Goal: Information Seeking & Learning: Understand process/instructions

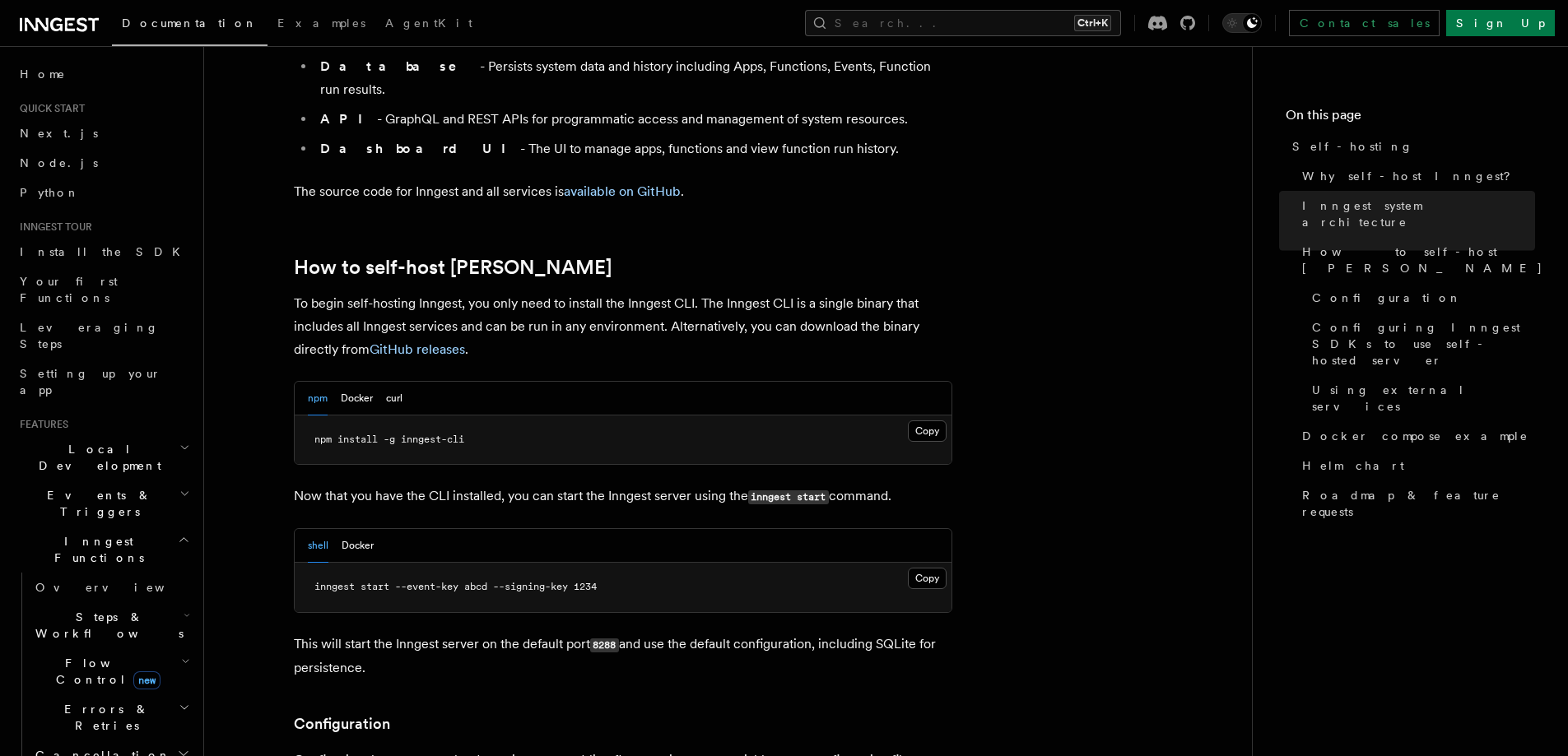
scroll to position [1481, 0]
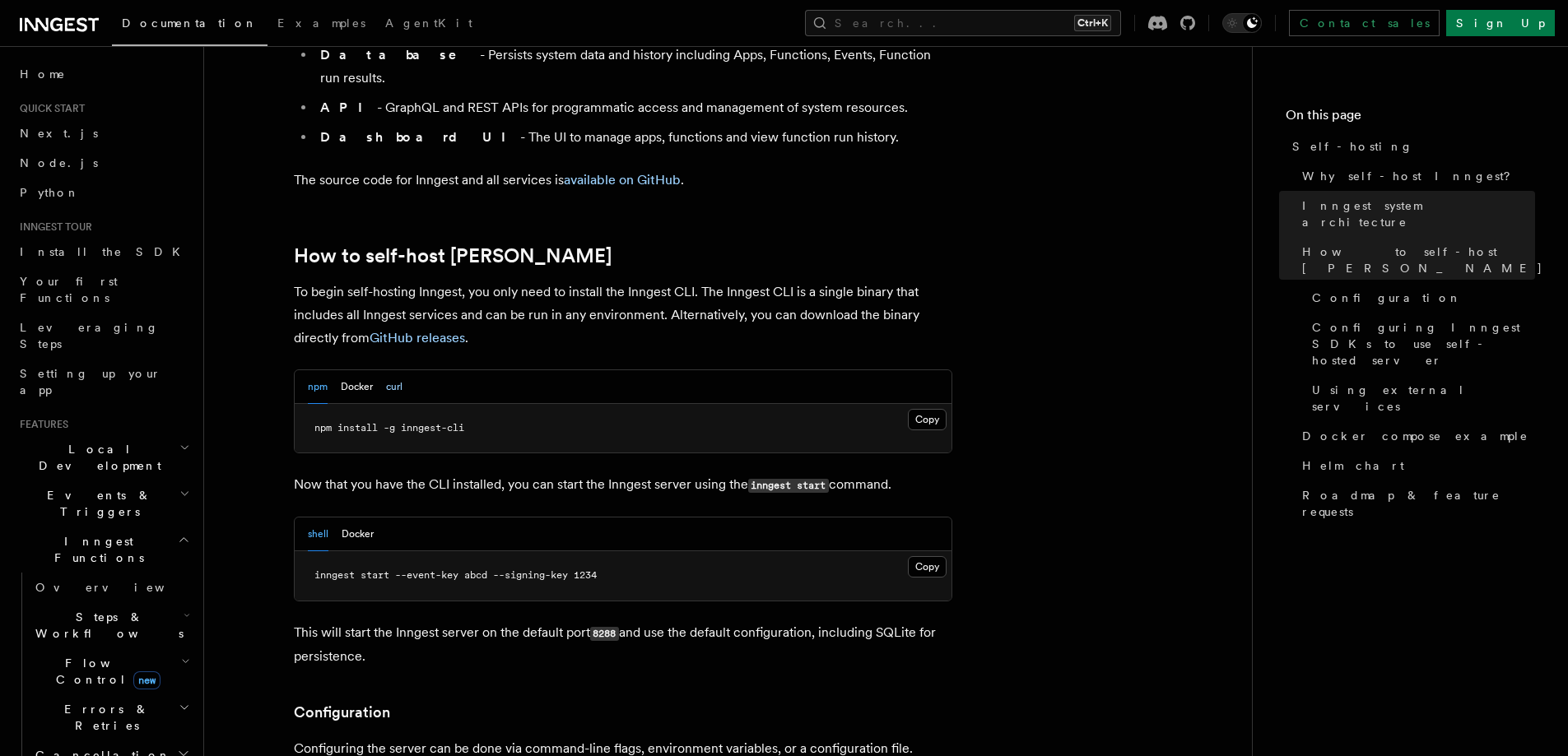
click at [390, 370] on button "curl" at bounding box center [394, 387] width 17 height 34
click at [326, 370] on button "npm" at bounding box center [318, 387] width 20 height 34
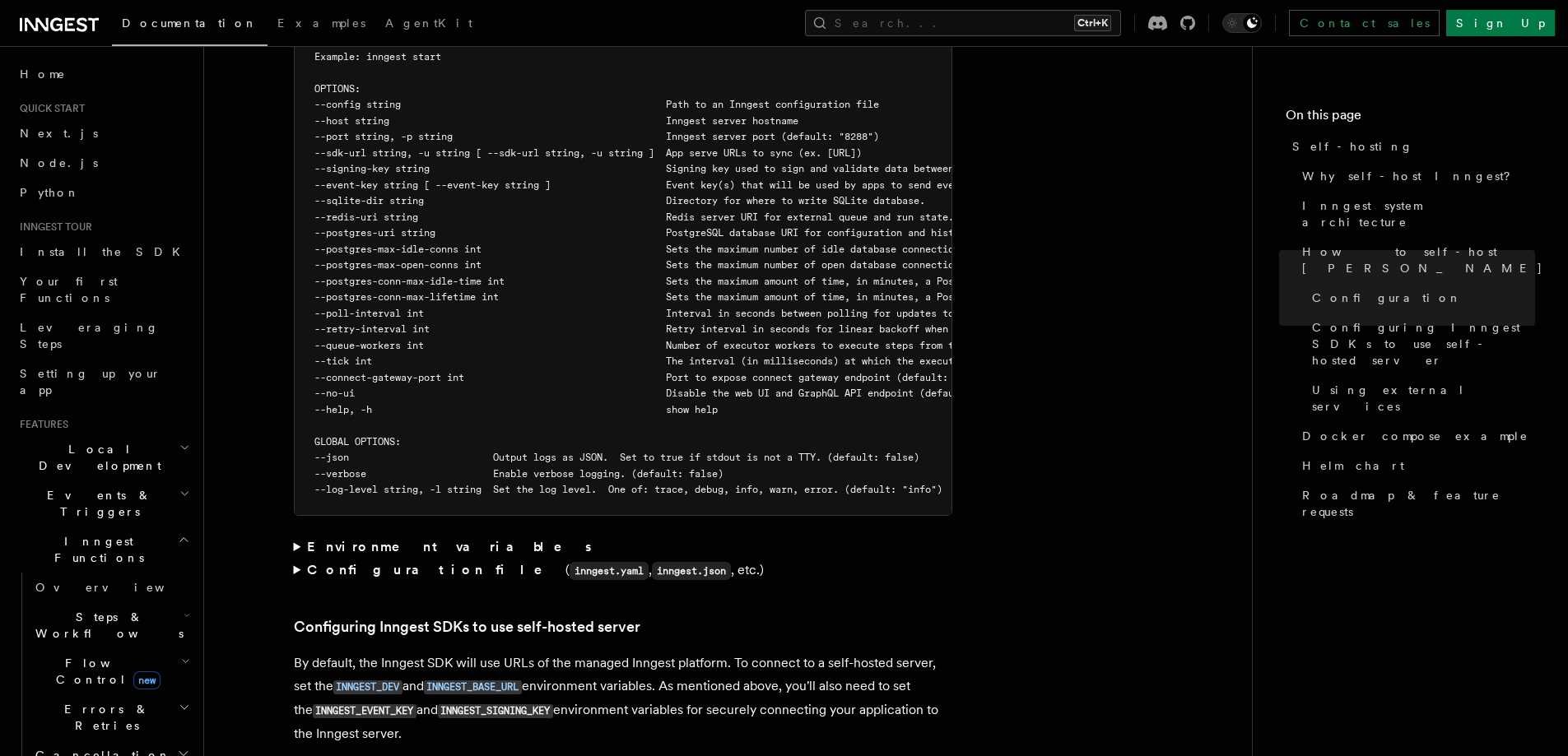
scroll to position [3127, 0]
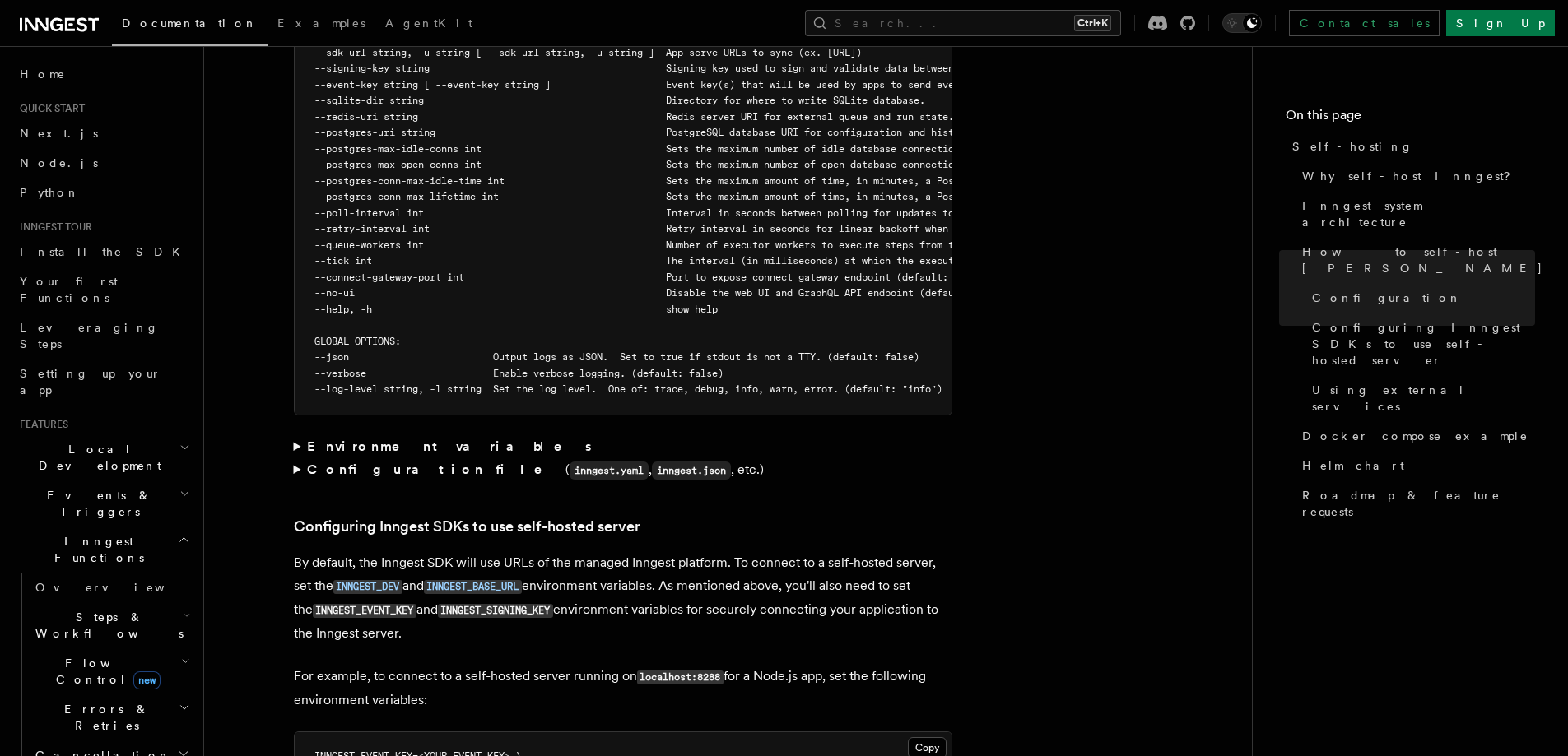
click at [298, 436] on summary "Environment variables" at bounding box center [623, 447] width 658 height 23
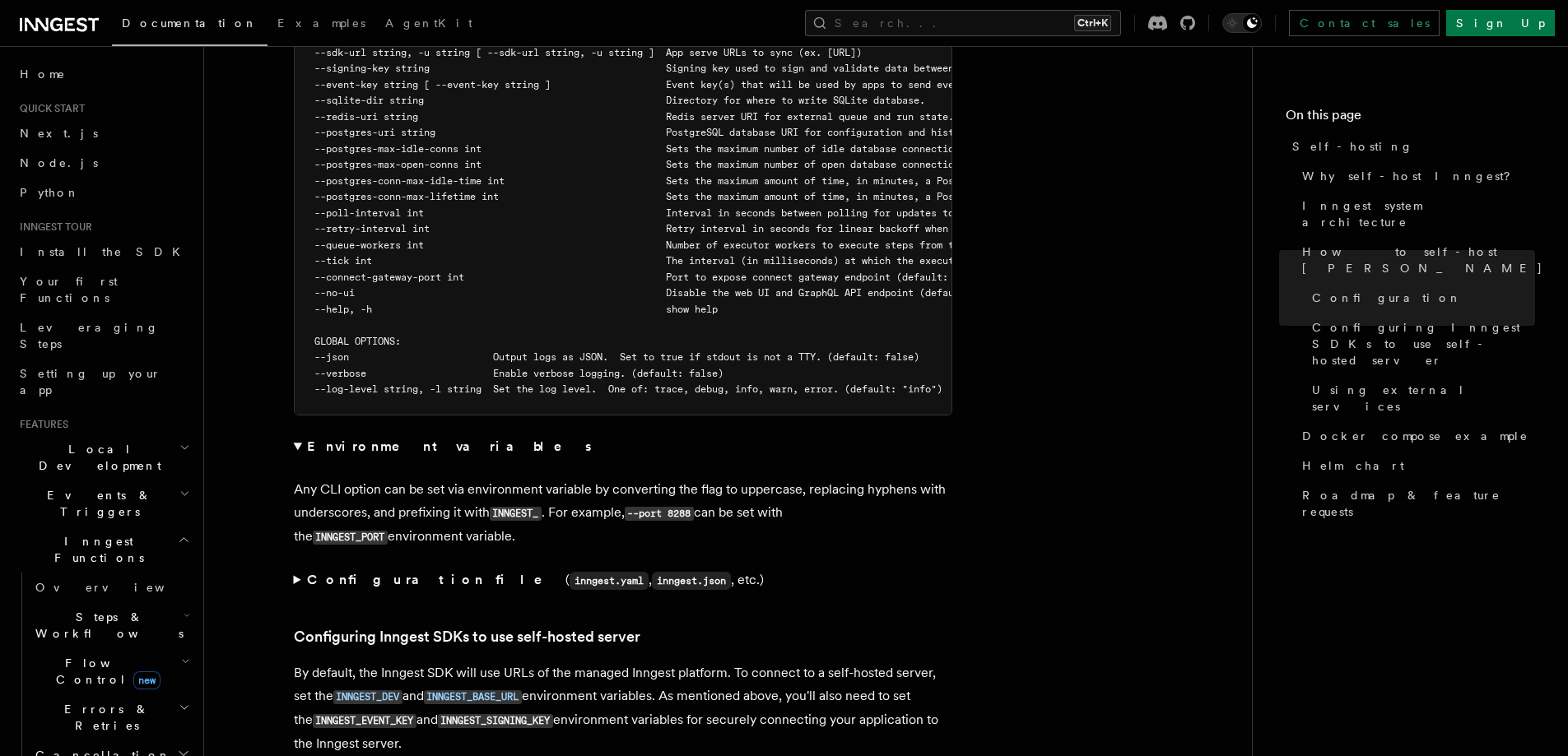
click at [298, 436] on summary "Environment variables" at bounding box center [623, 447] width 658 height 23
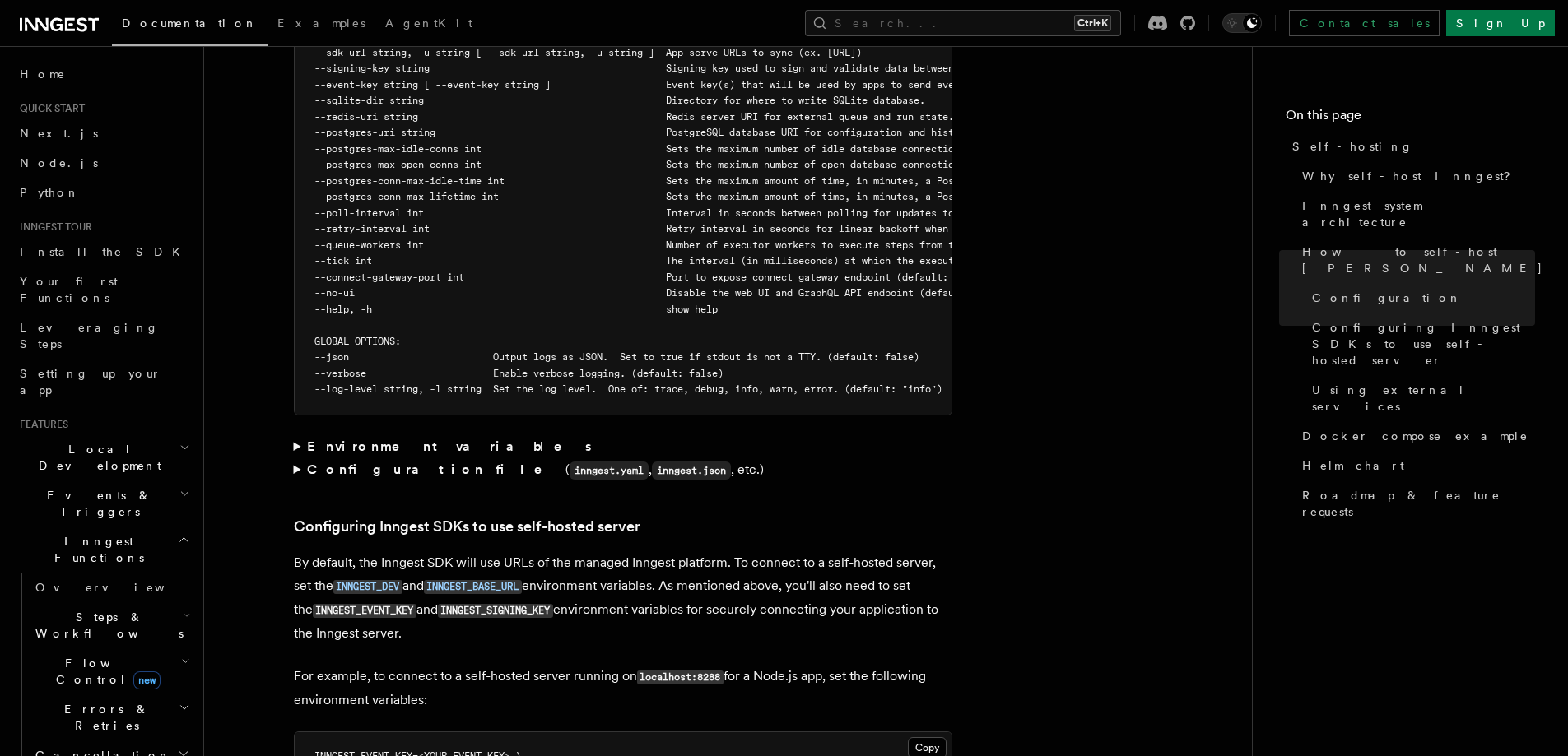
click at [298, 458] on summary "Configuration file ( inngest.yaml , inngest.json , etc.)" at bounding box center [623, 470] width 658 height 24
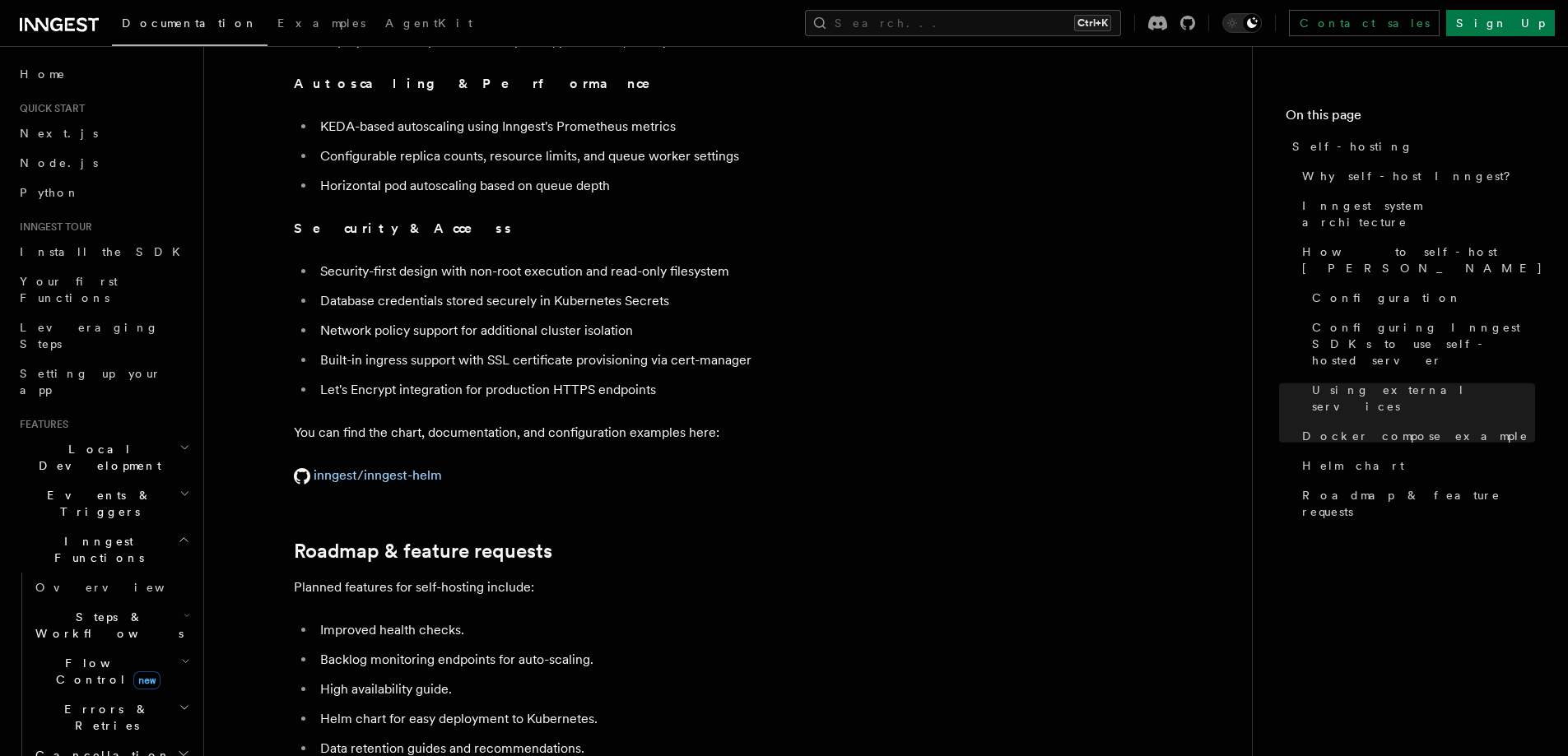
scroll to position [6576, 0]
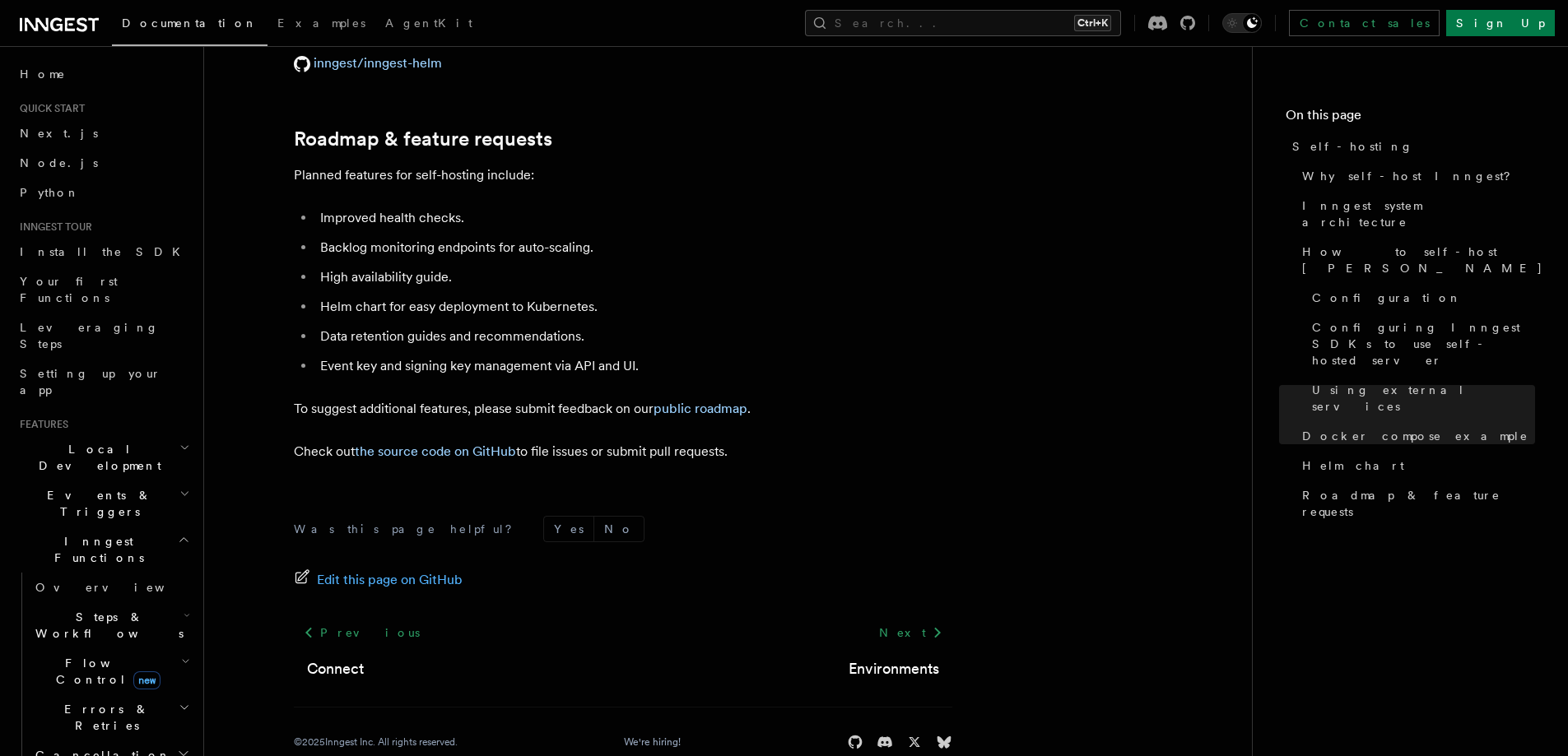
click at [94, 609] on span "Steps & Workflows" at bounding box center [106, 626] width 155 height 33
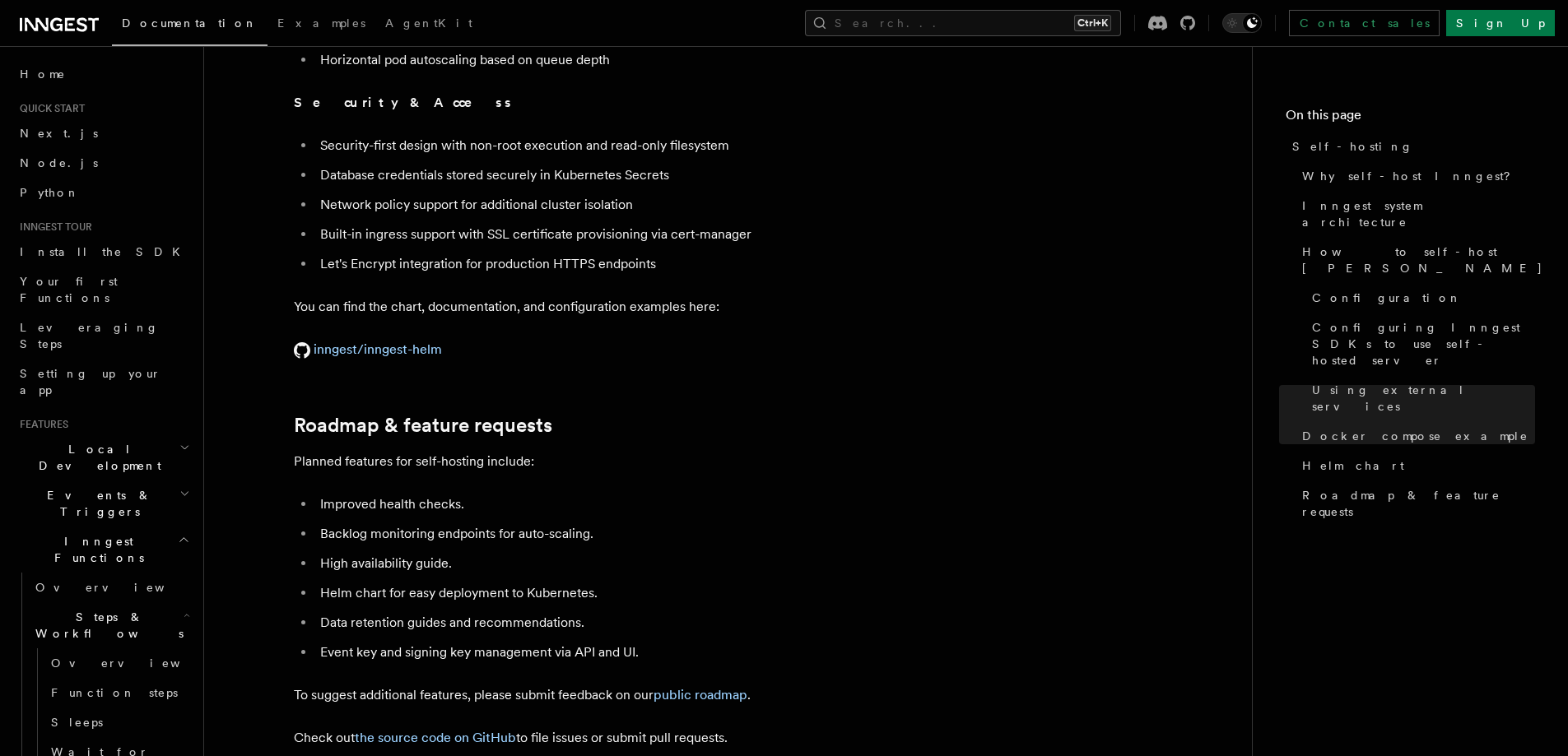
scroll to position [6164, 0]
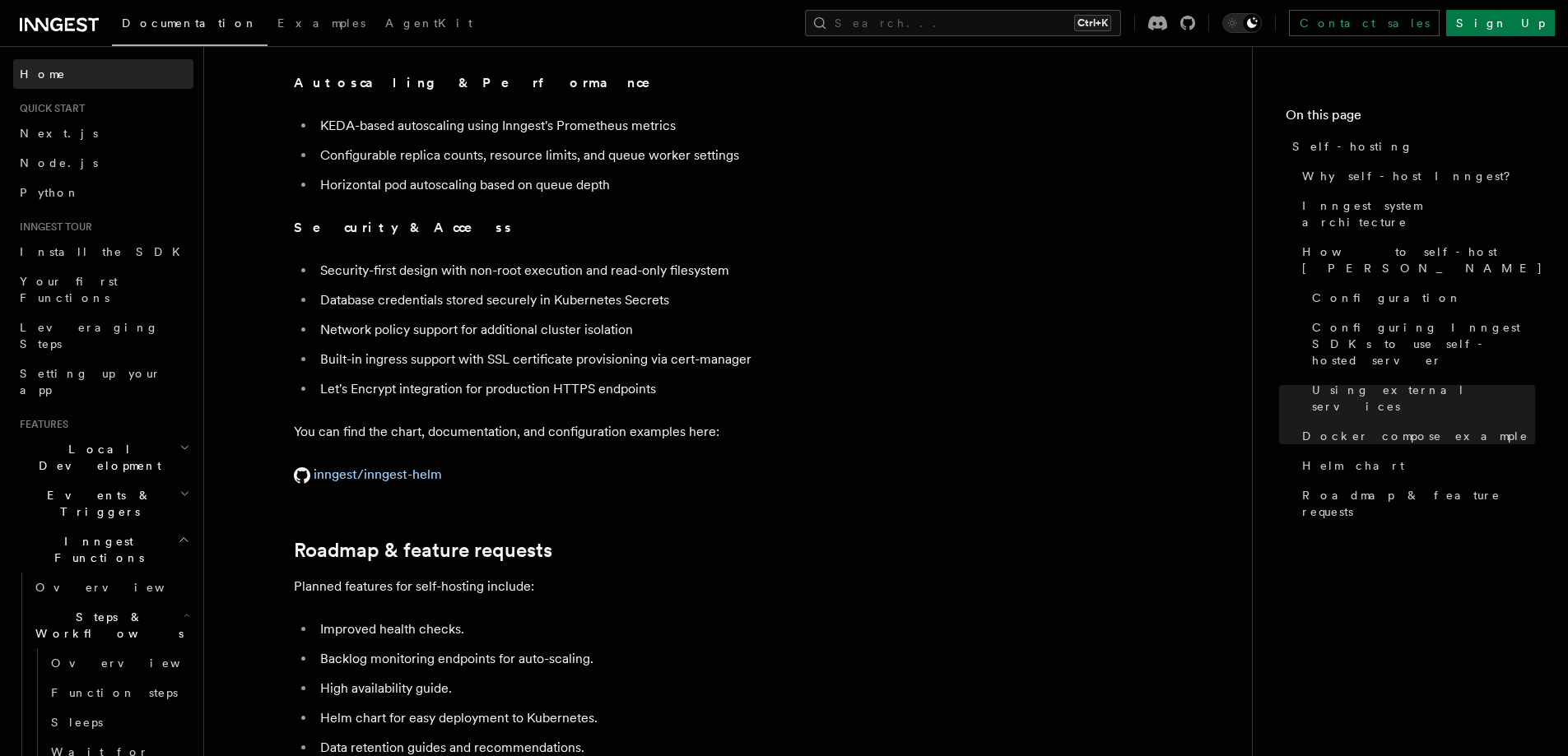
click at [67, 74] on link "Home" at bounding box center [103, 74] width 180 height 30
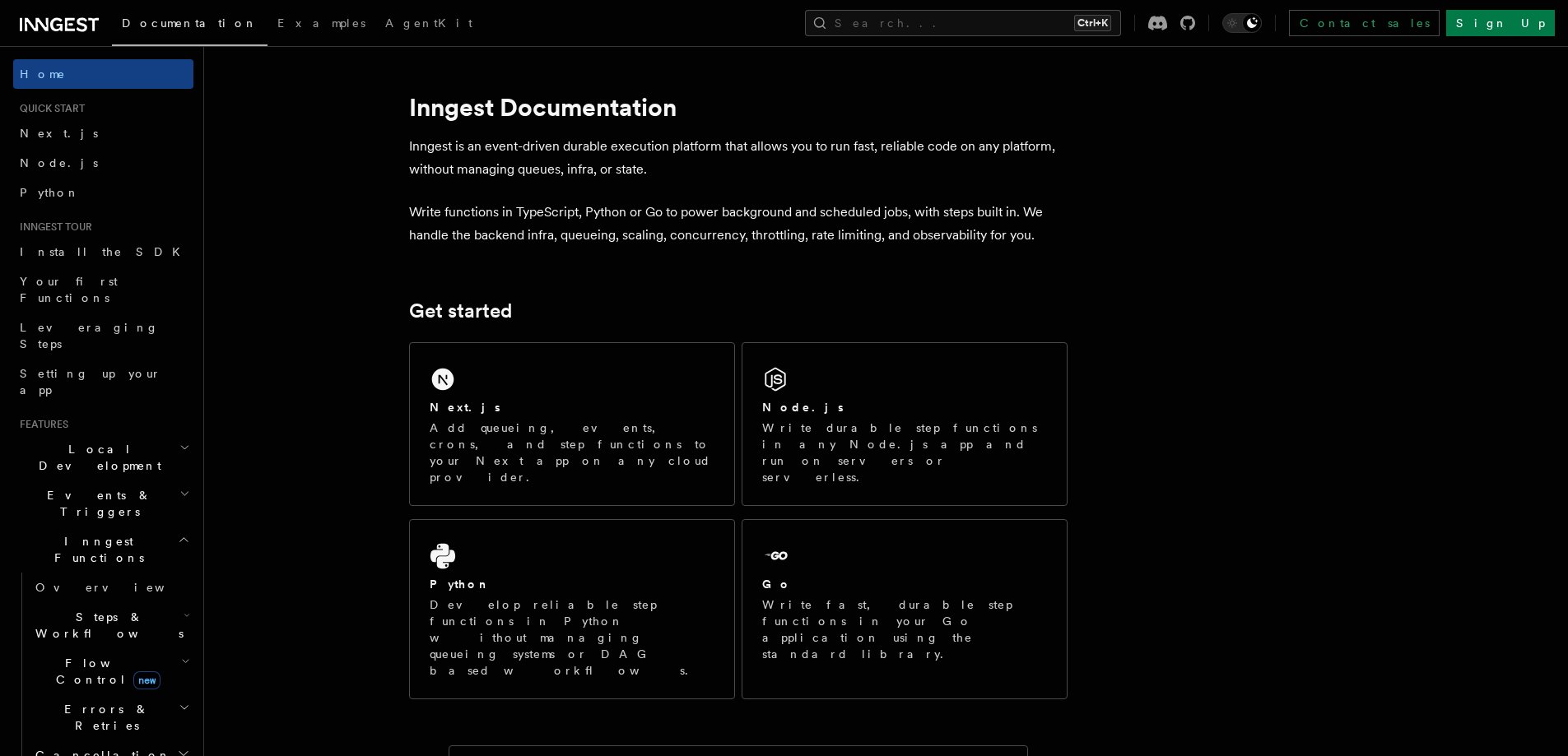
click at [51, 32] on icon at bounding box center [60, 24] width 79 height 20
